Goal: Check status: Check status

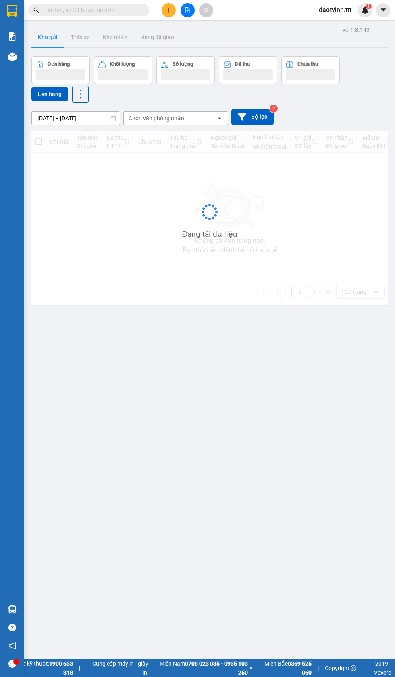
click at [63, 14] on input "text" at bounding box center [91, 10] width 95 height 9
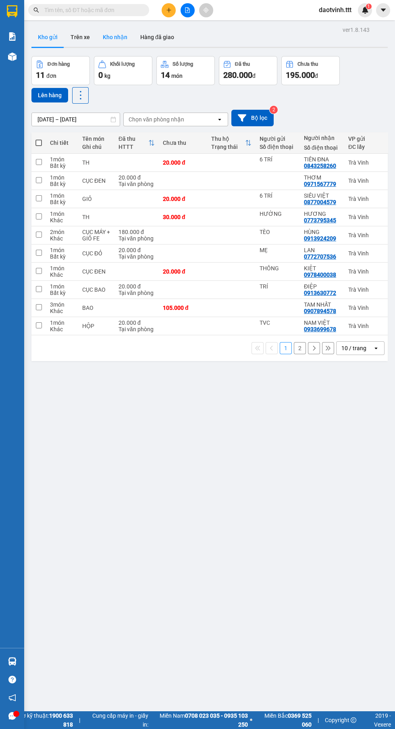
click at [111, 38] on button "Kho nhận" at bounding box center [115, 36] width 38 height 19
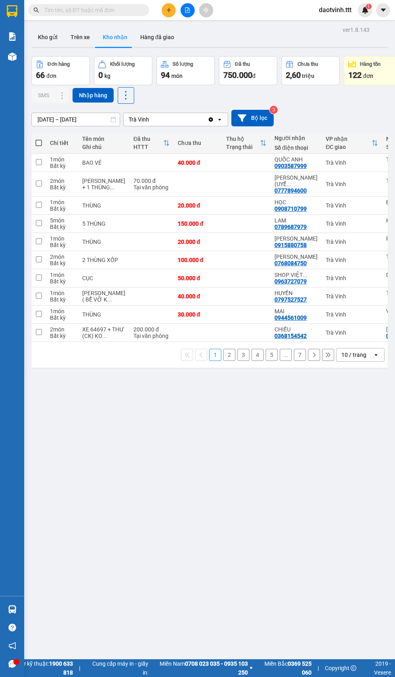
click at [368, 361] on div "10 / trang" at bounding box center [355, 354] width 36 height 13
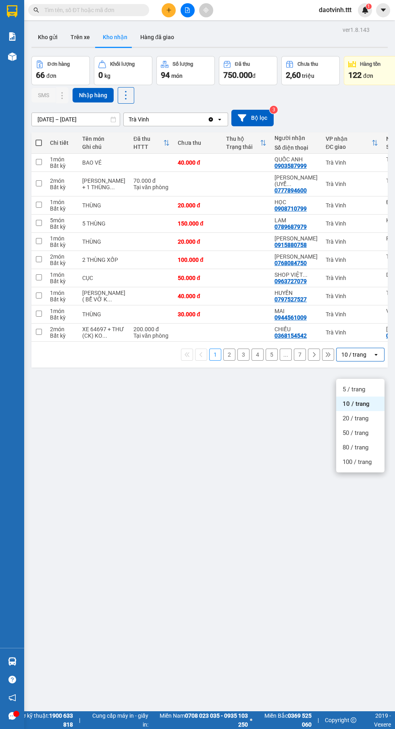
scroll to position [46, 0]
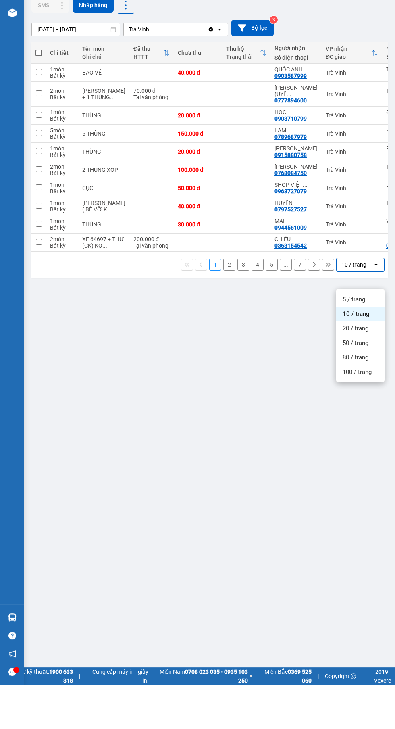
click at [362, 416] on span "100 / trang" at bounding box center [357, 416] width 29 height 8
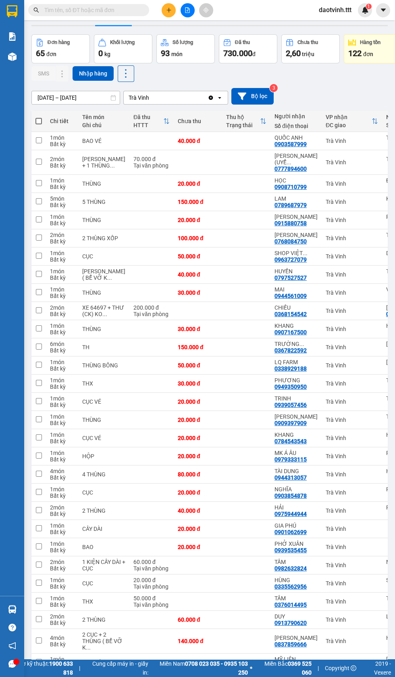
scroll to position [0, 0]
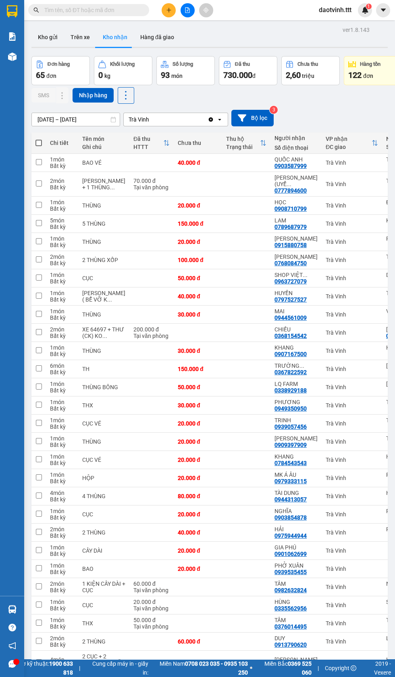
click at [111, 10] on input "text" at bounding box center [91, 10] width 95 height 9
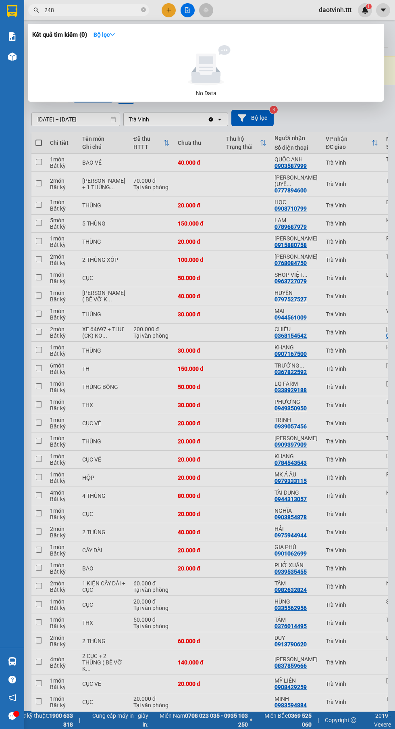
type input "248"
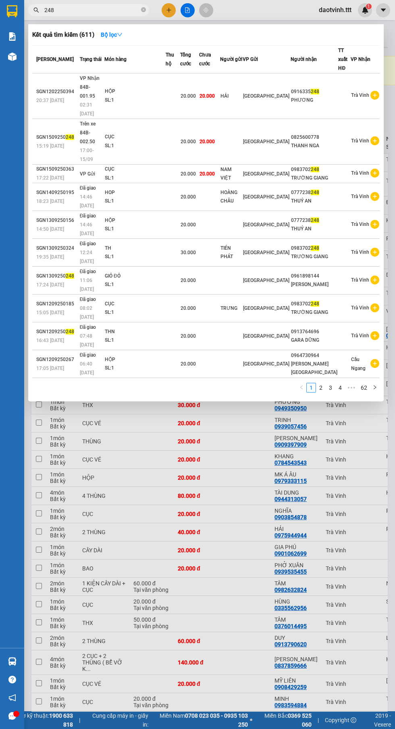
click at [82, 361] on div at bounding box center [197, 364] width 395 height 729
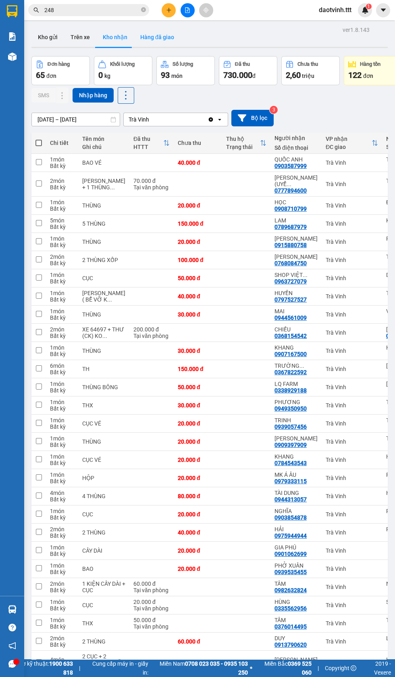
click at [164, 35] on button "Hàng đã giao" at bounding box center [157, 36] width 47 height 19
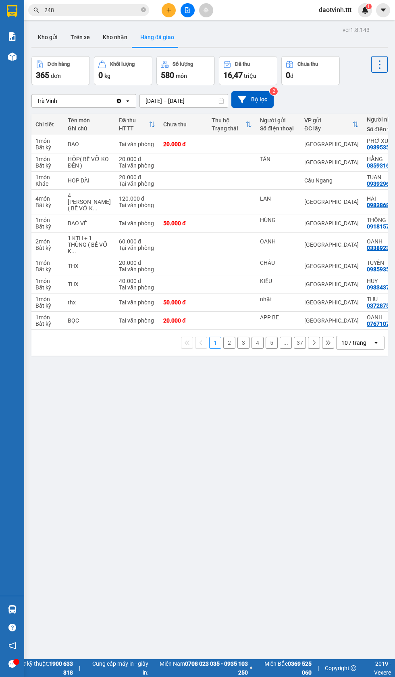
click at [189, 7] on button at bounding box center [188, 10] width 14 height 14
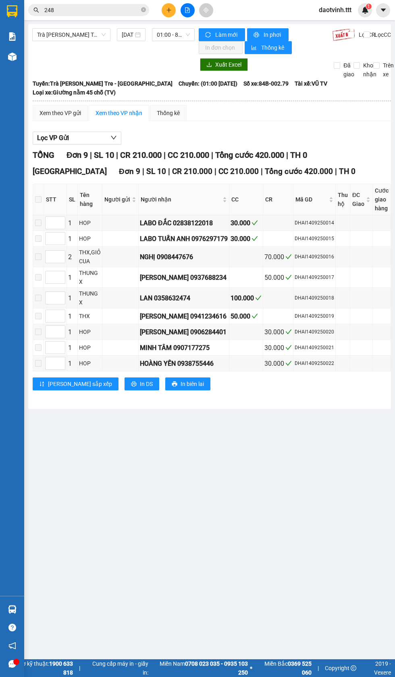
click at [11, 56] on img at bounding box center [12, 56] width 8 height 8
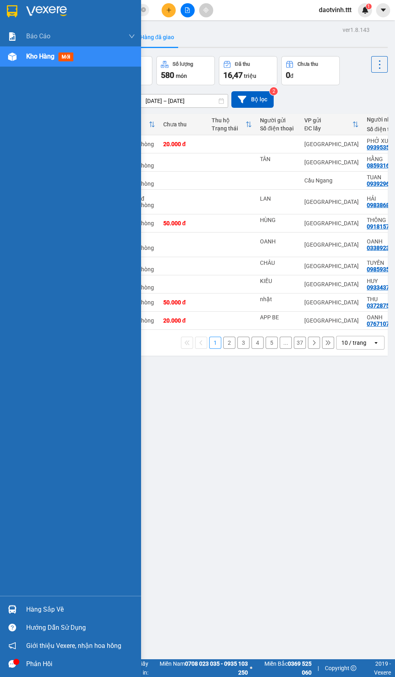
click at [314, 481] on div "ver 1.8.143 Kho gửi Trên xe [PERSON_NAME] Hàng đã [PERSON_NAME] hàng 365 đơn [P…" at bounding box center [209, 362] width 363 height 677
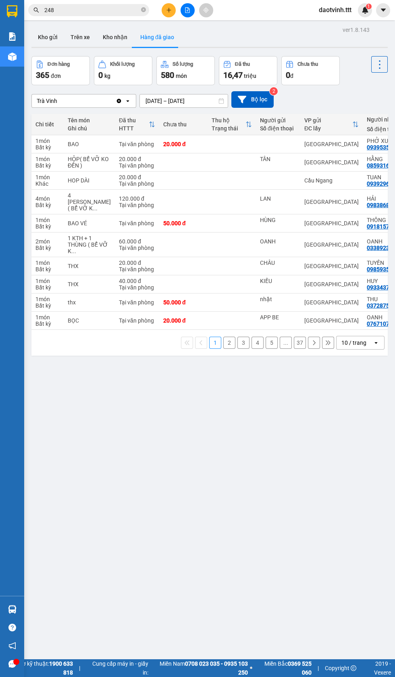
click at [186, 10] on icon "file-add" at bounding box center [188, 10] width 4 height 6
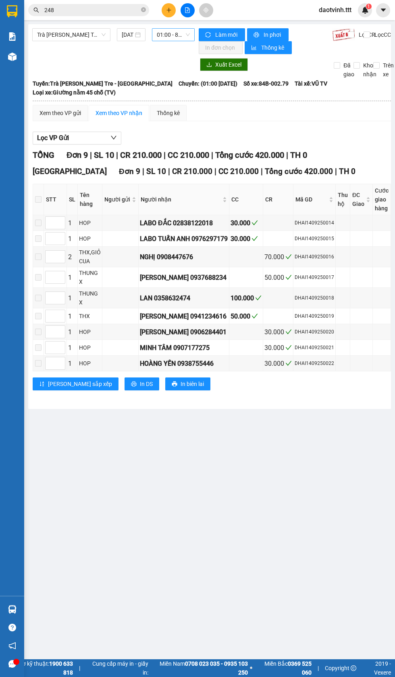
click at [165, 37] on span "01:00 - 84B-002.79" at bounding box center [173, 35] width 33 height 12
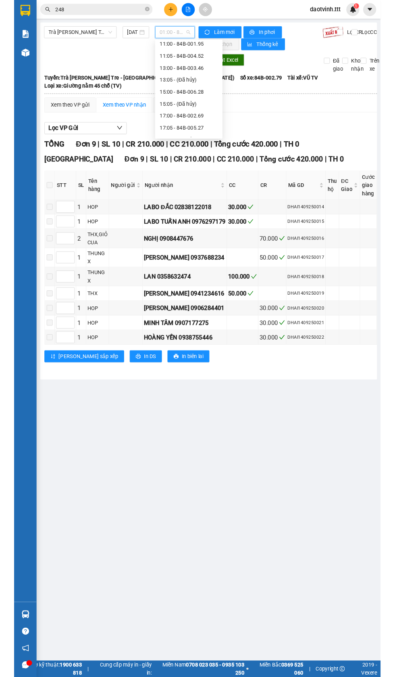
scroll to position [150, 0]
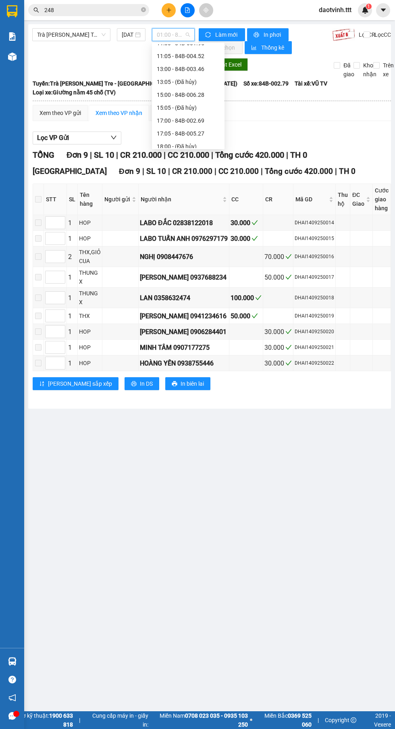
click at [169, 95] on div "15:00 - 84B-006.28" at bounding box center [188, 94] width 63 height 9
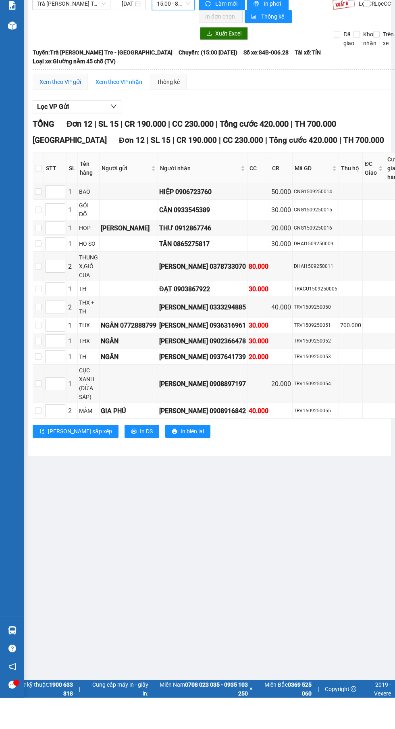
click at [50, 109] on div "Xem theo VP gửi" at bounding box center [61, 113] width 42 height 9
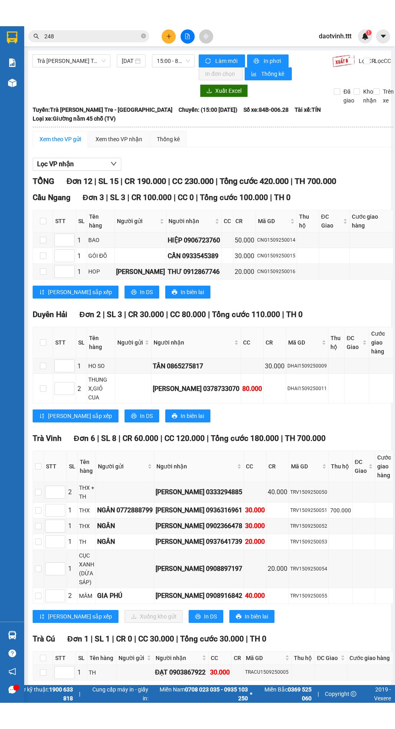
scroll to position [0, 1]
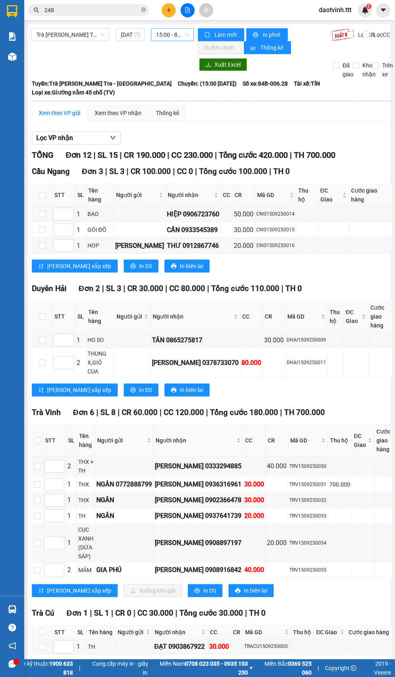
click at [163, 33] on span "15:00 - 84B-006.28" at bounding box center [172, 35] width 33 height 12
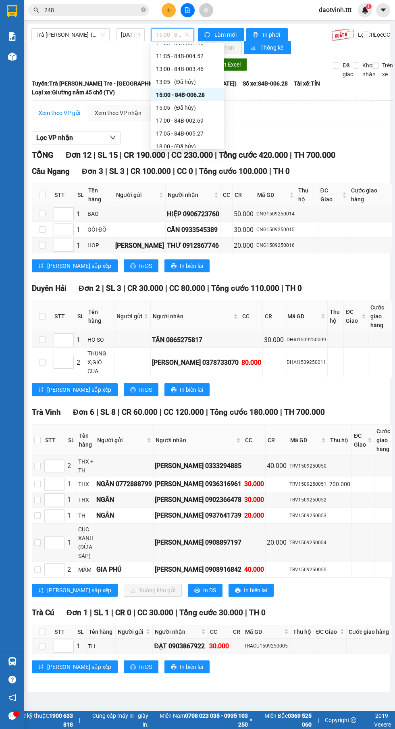
click at [162, 120] on div "17:00 - 84B-002.69" at bounding box center [187, 120] width 63 height 9
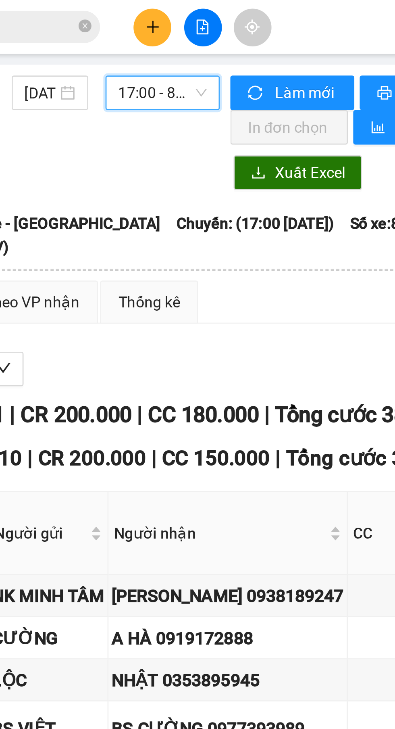
scroll to position [0, 1]
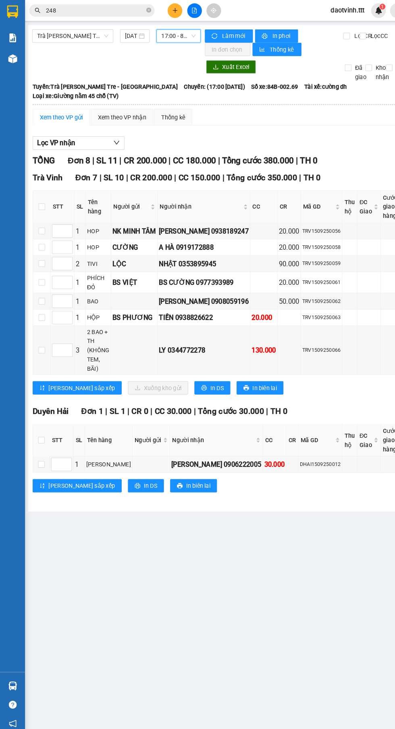
click at [175, 34] on span "17:00 - 84B-002.69" at bounding box center [172, 35] width 33 height 12
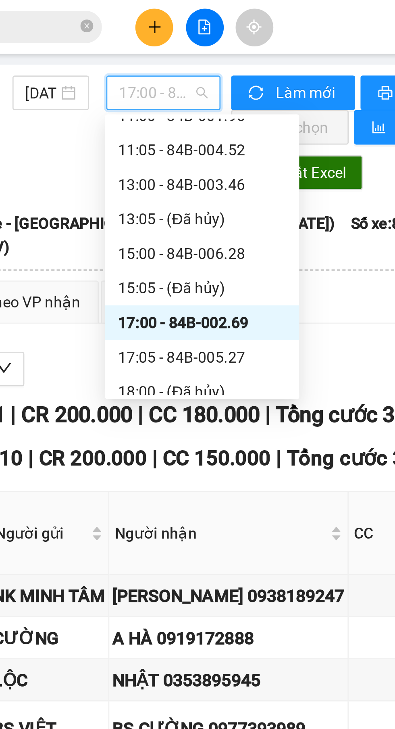
click at [191, 67] on div "13:00 - 84B-003.46" at bounding box center [186, 69] width 63 height 9
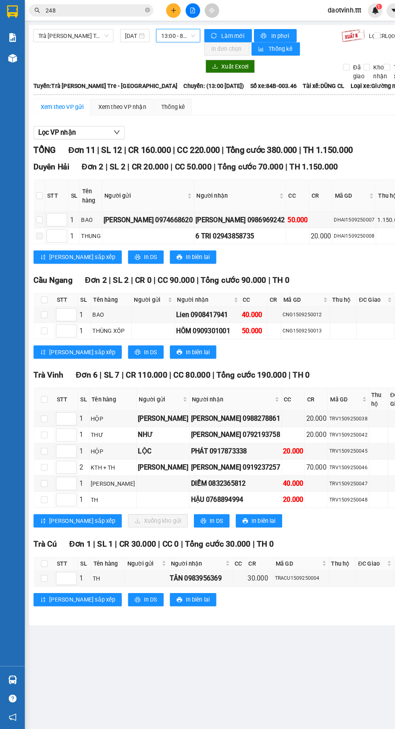
click at [176, 37] on span "13:00 - 84B-003.46" at bounding box center [173, 35] width 33 height 12
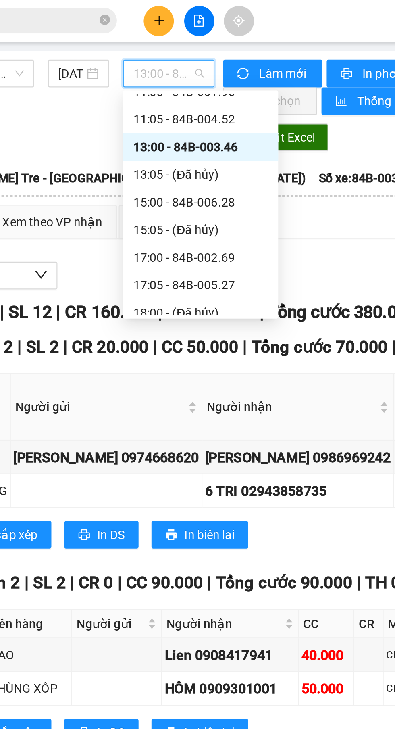
click at [196, 46] on div "11:00 - 84B-001.95" at bounding box center [188, 43] width 63 height 9
